Goal: Navigation & Orientation: Find specific page/section

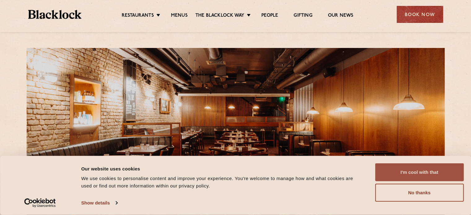
click at [432, 170] on button "I'm cool with that" at bounding box center [419, 173] width 89 height 18
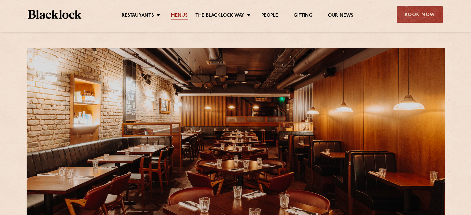
click at [179, 15] on link "Menus" at bounding box center [179, 16] width 17 height 7
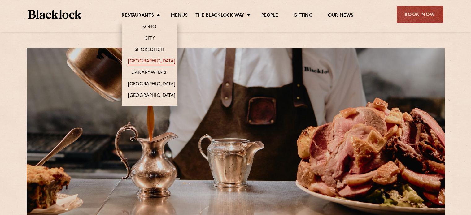
click at [156, 60] on link "[GEOGRAPHIC_DATA]" at bounding box center [151, 62] width 47 height 7
